Goal: Use online tool/utility

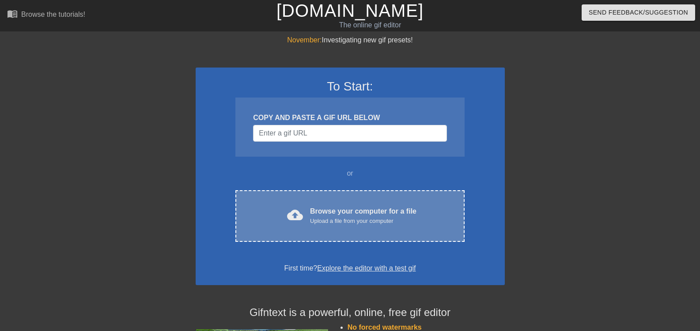
click at [322, 203] on div "cloud_upload Browse your computer for a file Upload a file from your computer C…" at bounding box center [349, 216] width 229 height 52
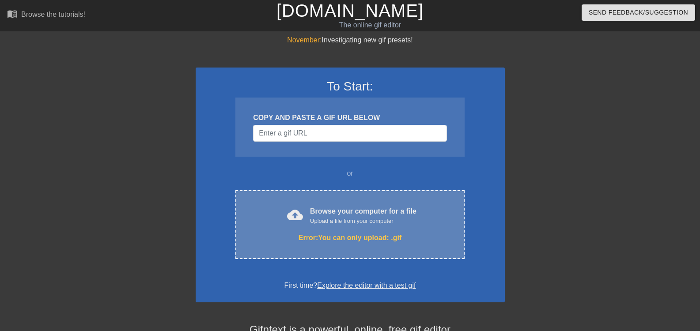
click at [357, 230] on div "cloud_upload Browse your computer for a file Upload a file from your computer E…" at bounding box center [349, 224] width 229 height 69
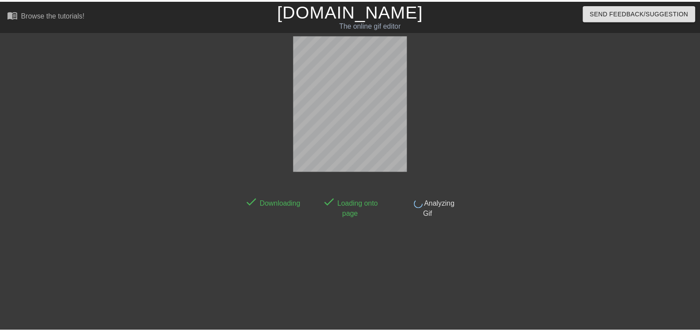
scroll to position [22, 0]
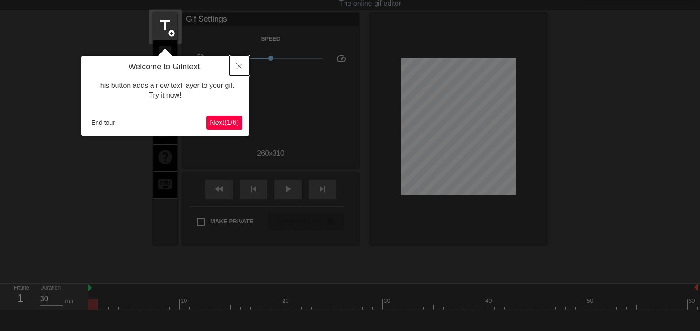
click at [239, 63] on button "Close" at bounding box center [239, 66] width 19 height 20
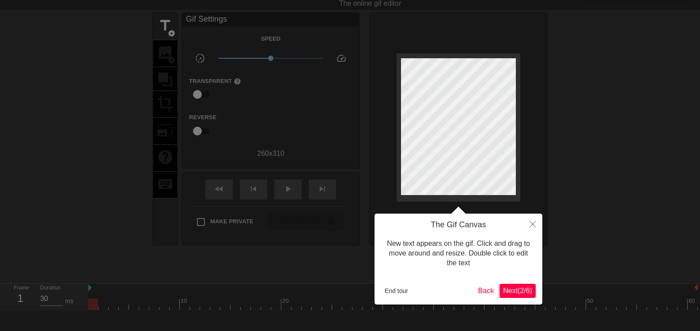
scroll to position [0, 0]
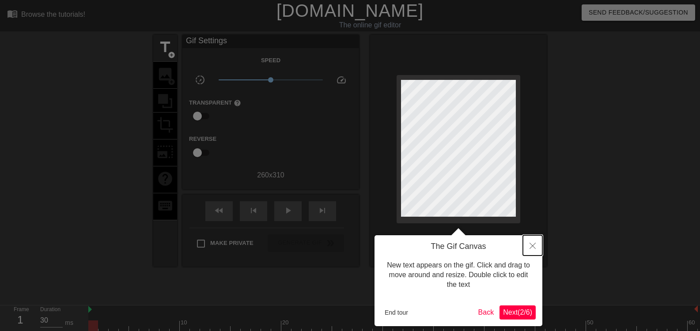
click at [529, 242] on button "Close" at bounding box center [532, 245] width 19 height 20
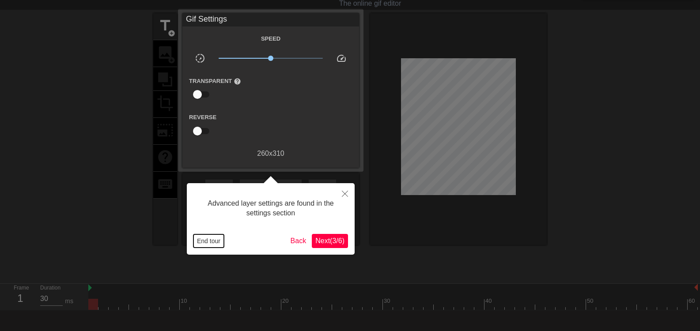
click at [218, 244] on button "End tour" at bounding box center [208, 241] width 30 height 13
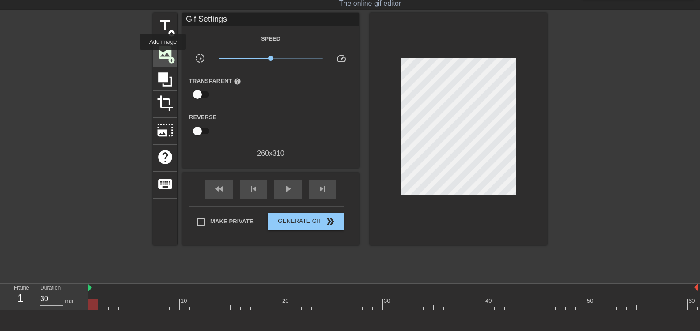
click at [163, 56] on span "image" at bounding box center [165, 52] width 17 height 17
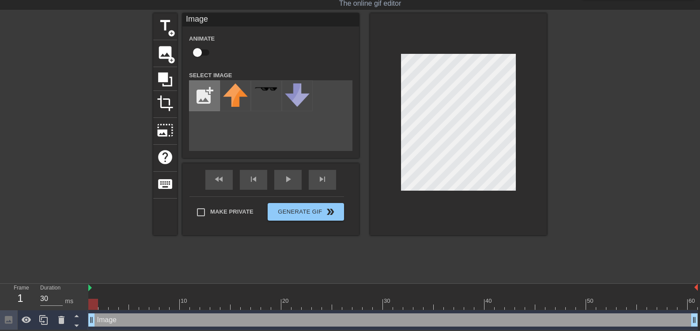
click at [204, 96] on input "file" at bounding box center [204, 96] width 30 height 30
type input "C:\fakepath\hbgfdg.png"
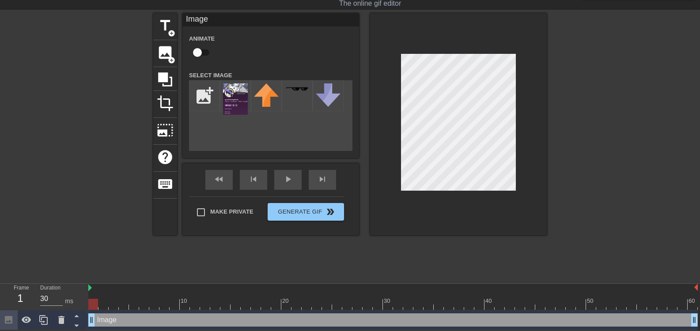
click at [512, 310] on div "menu_book Browse the tutorials! Gifntext.com The online gif editor Send Feedbac…" at bounding box center [350, 154] width 700 height 352
click at [239, 92] on img at bounding box center [235, 98] width 25 height 31
click at [238, 98] on img at bounding box center [235, 98] width 25 height 31
click at [232, 98] on img at bounding box center [235, 98] width 25 height 31
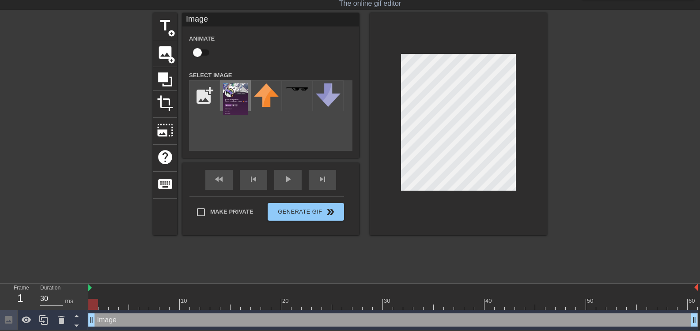
click at [234, 92] on img at bounding box center [235, 98] width 25 height 31
click at [267, 91] on img at bounding box center [266, 94] width 25 height 23
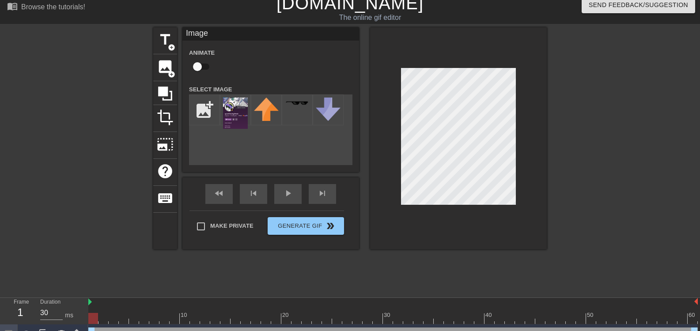
scroll to position [0, 0]
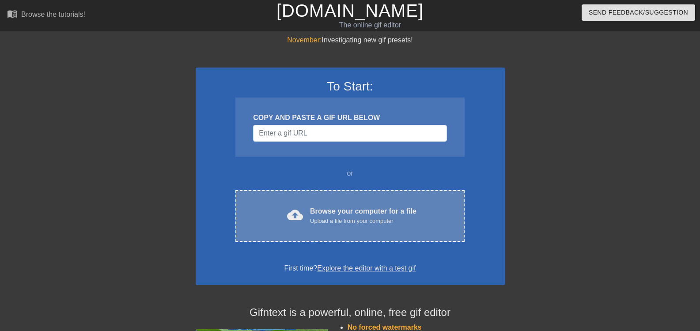
click at [307, 206] on div "cloud_upload Browse your computer for a file Upload a file from your computer" at bounding box center [350, 216] width 192 height 20
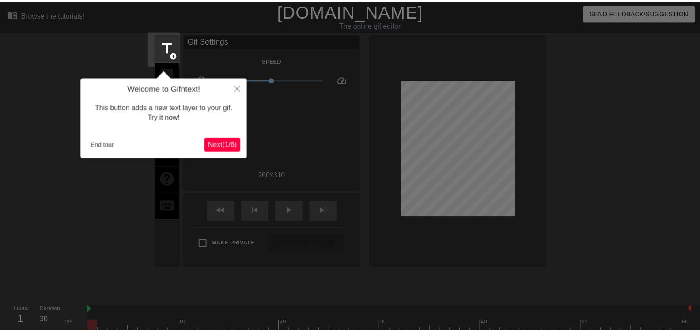
scroll to position [22, 0]
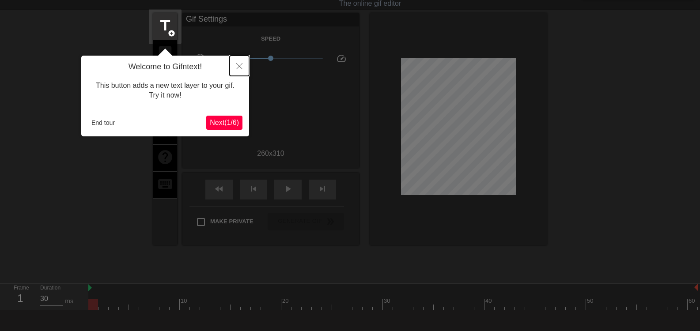
click at [242, 65] on icon "Close" at bounding box center [239, 66] width 6 height 6
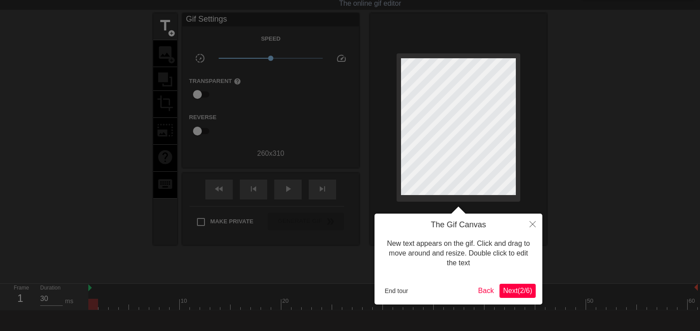
scroll to position [0, 0]
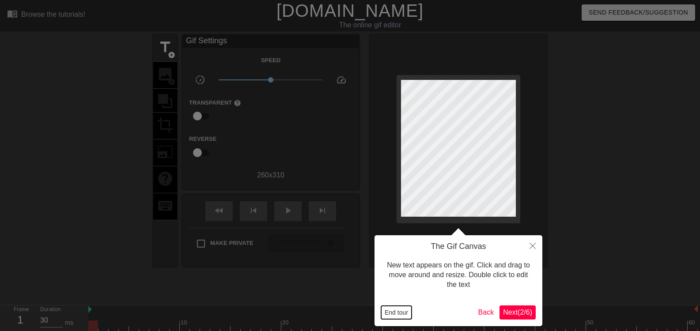
click at [404, 312] on button "End tour" at bounding box center [396, 312] width 30 height 13
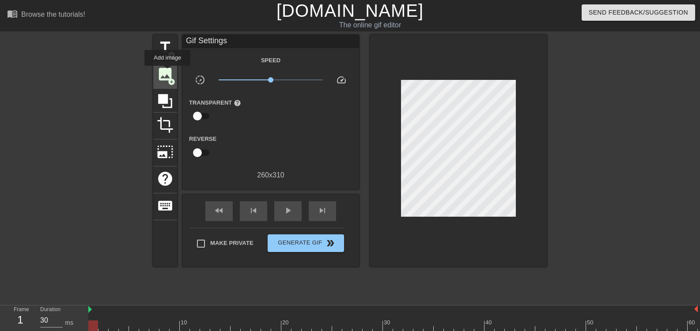
click at [167, 72] on span "image" at bounding box center [165, 74] width 17 height 17
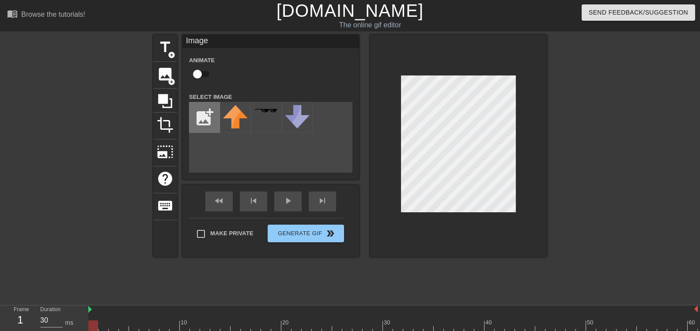
click at [203, 117] on input "file" at bounding box center [204, 117] width 30 height 30
click at [276, 286] on div "title add_circle image add_circle crop photo_size_select_large help keyboard Im…" at bounding box center [349, 167] width 393 height 265
click at [199, 115] on input "file" at bounding box center [204, 117] width 30 height 30
type input "C:\fakepath\hbgfdg.png"
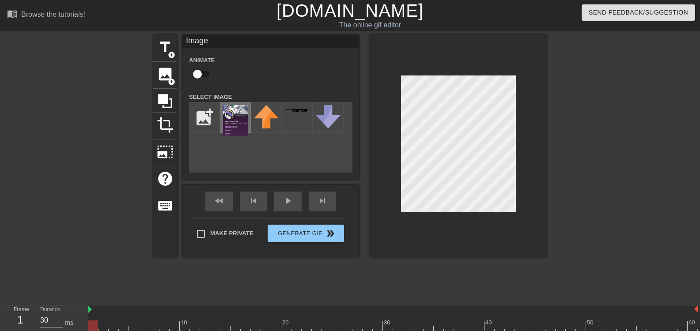
click at [227, 111] on img at bounding box center [235, 120] width 25 height 31
click at [238, 118] on img at bounding box center [235, 120] width 25 height 31
click at [238, 121] on img at bounding box center [235, 120] width 25 height 31
